Goal: Navigation & Orientation: Find specific page/section

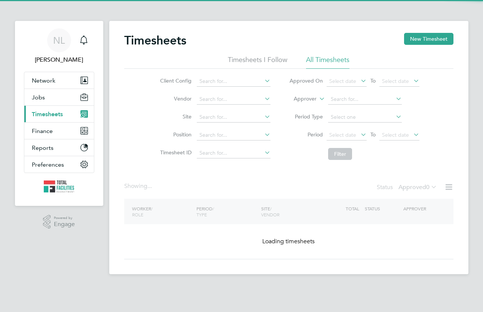
click at [43, 95] on span "Jobs" at bounding box center [38, 97] width 13 height 7
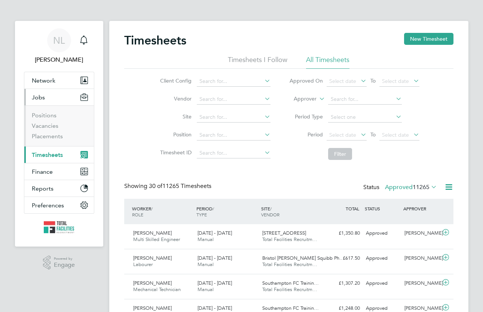
click at [45, 121] on li "Positions" at bounding box center [60, 117] width 56 height 10
click at [49, 123] on link "Vacancies" at bounding box center [45, 125] width 27 height 7
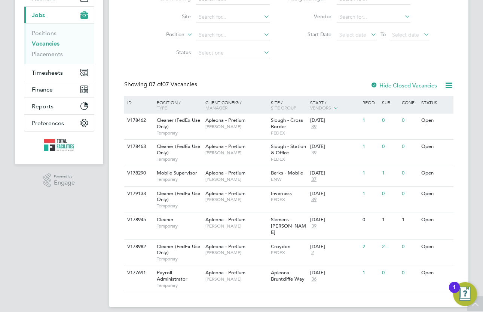
click at [247, 70] on div "Vacancies New Vacancy Vacancies I follow All Vacancies Client Config Site Posit…" at bounding box center [288, 122] width 329 height 342
click at [37, 71] on span "Timesheets" at bounding box center [47, 72] width 31 height 7
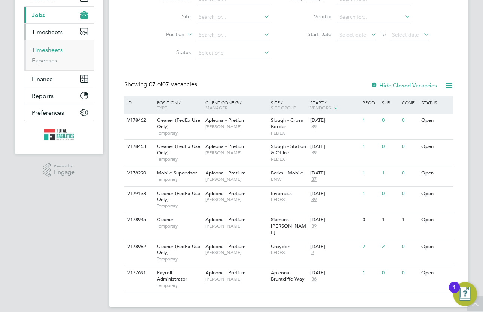
click at [48, 48] on link "Timesheets" at bounding box center [47, 49] width 31 height 7
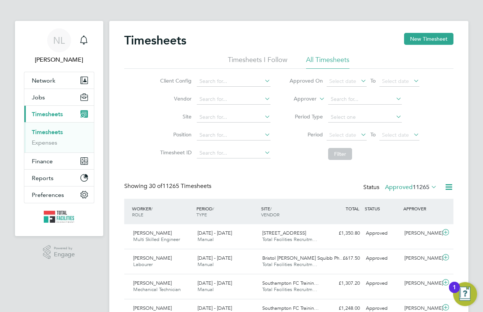
scroll to position [4, 4]
click at [221, 43] on div "Timesheets New Timesheet" at bounding box center [288, 44] width 329 height 22
click at [46, 95] on button "Jobs" at bounding box center [59, 97] width 70 height 16
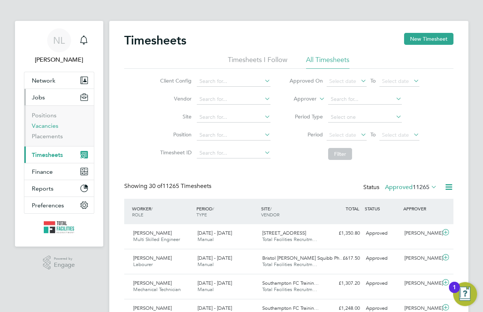
click at [36, 122] on link "Vacancies" at bounding box center [45, 125] width 27 height 7
